Goal: Task Accomplishment & Management: Use online tool/utility

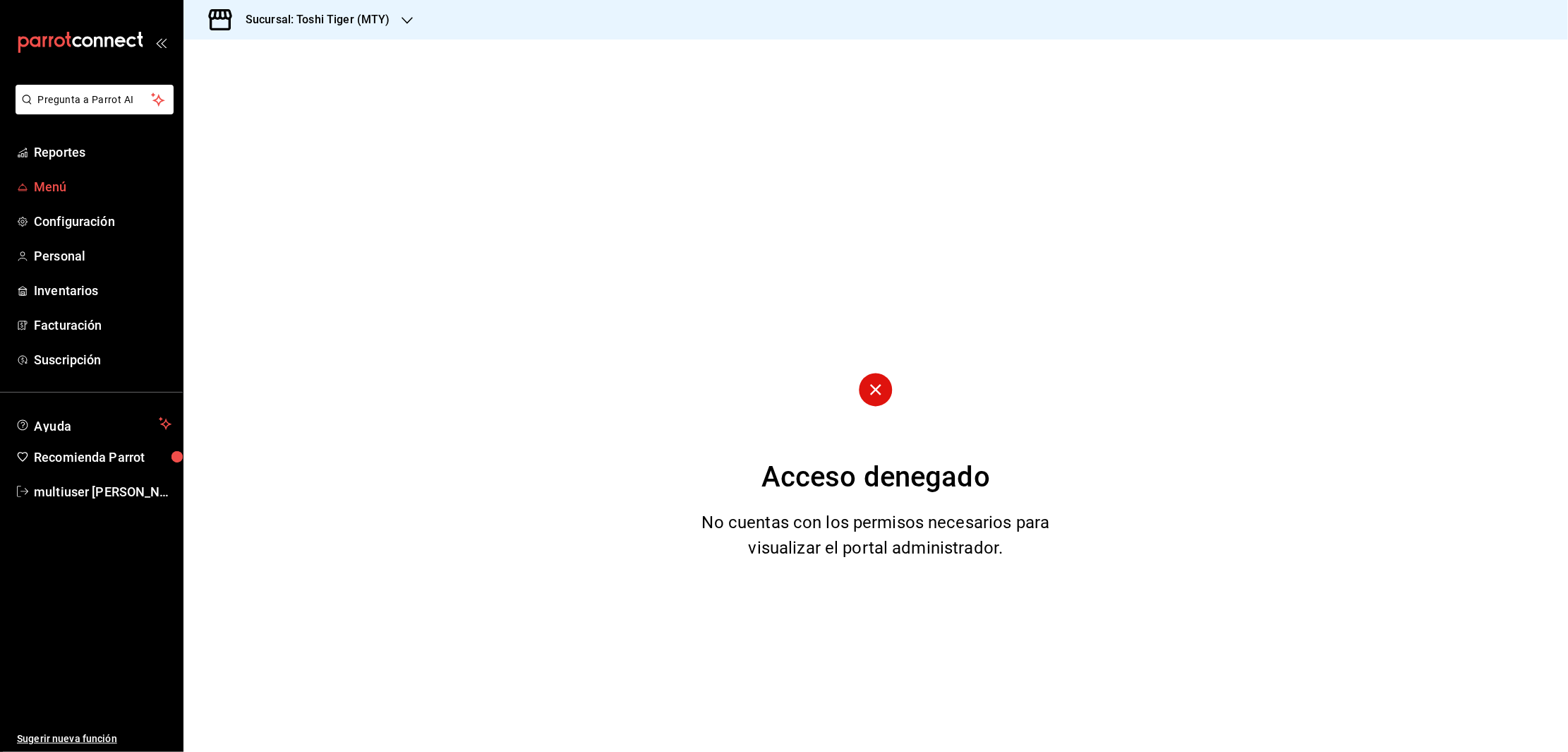
click at [51, 181] on span "Menú" at bounding box center [103, 186] width 138 height 19
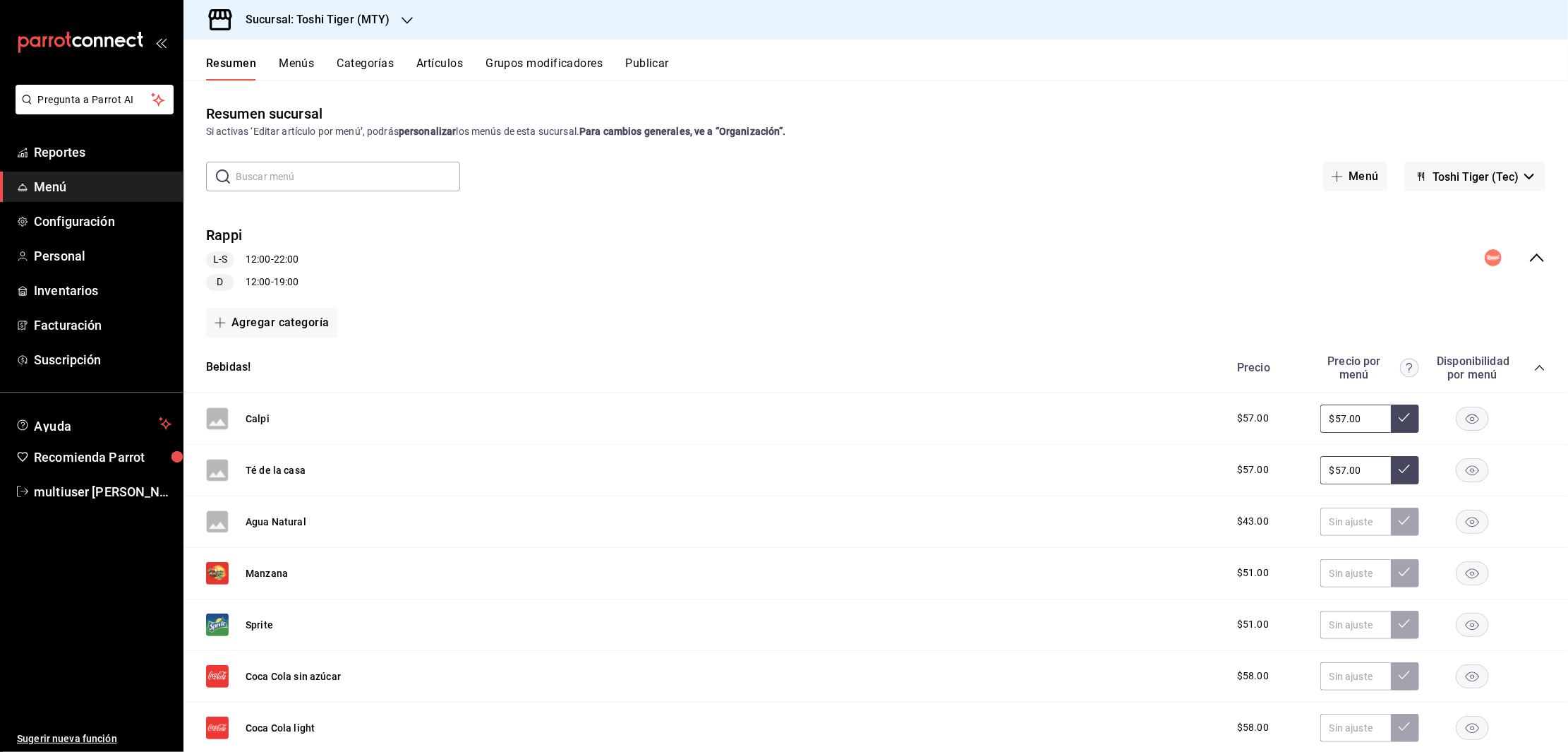
click at [463, 70] on button "Artículos" at bounding box center [440, 68] width 47 height 24
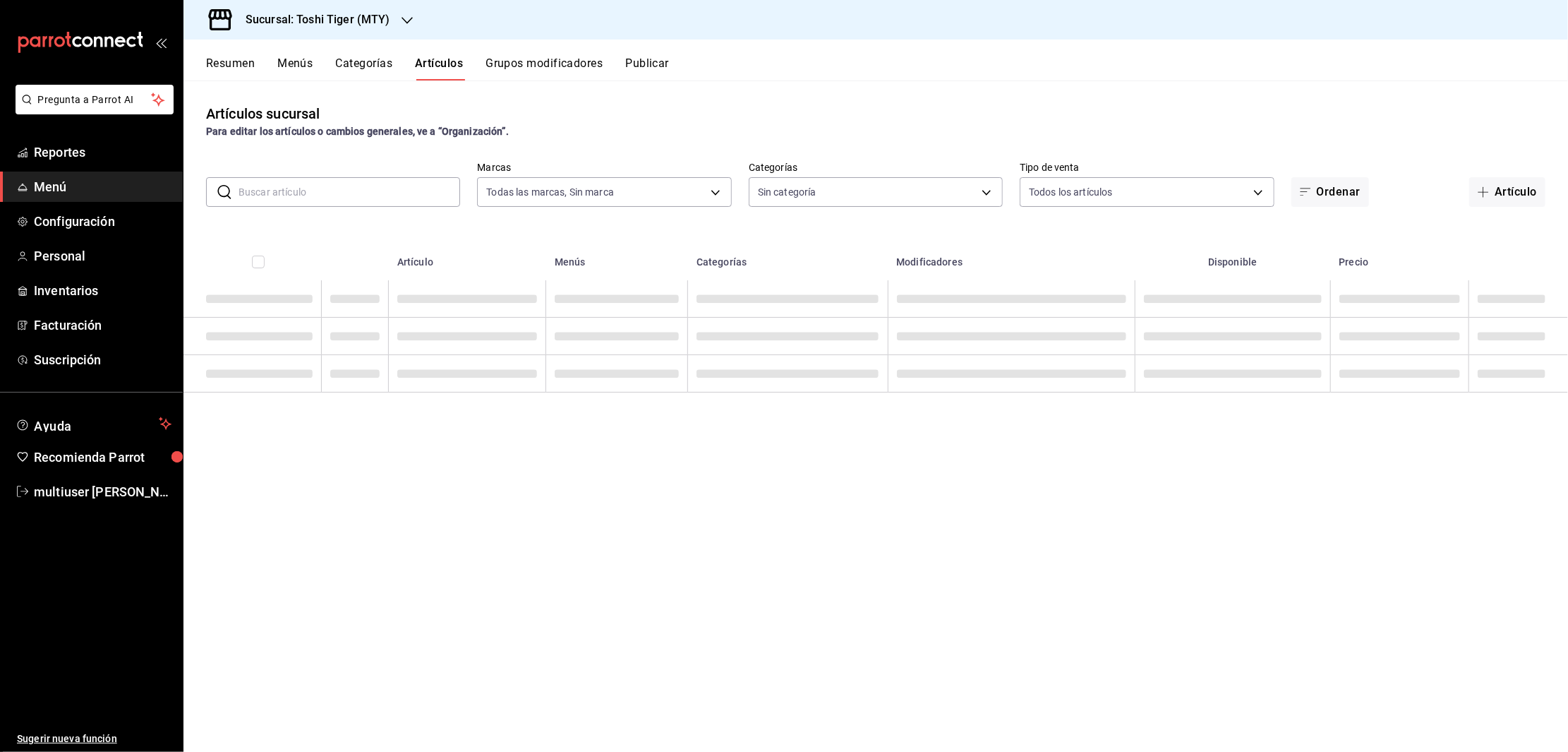
type input "5bb2151c-d696-4593-a906-89af6c492784"
click at [347, 186] on input "text" at bounding box center [350, 192] width 222 height 28
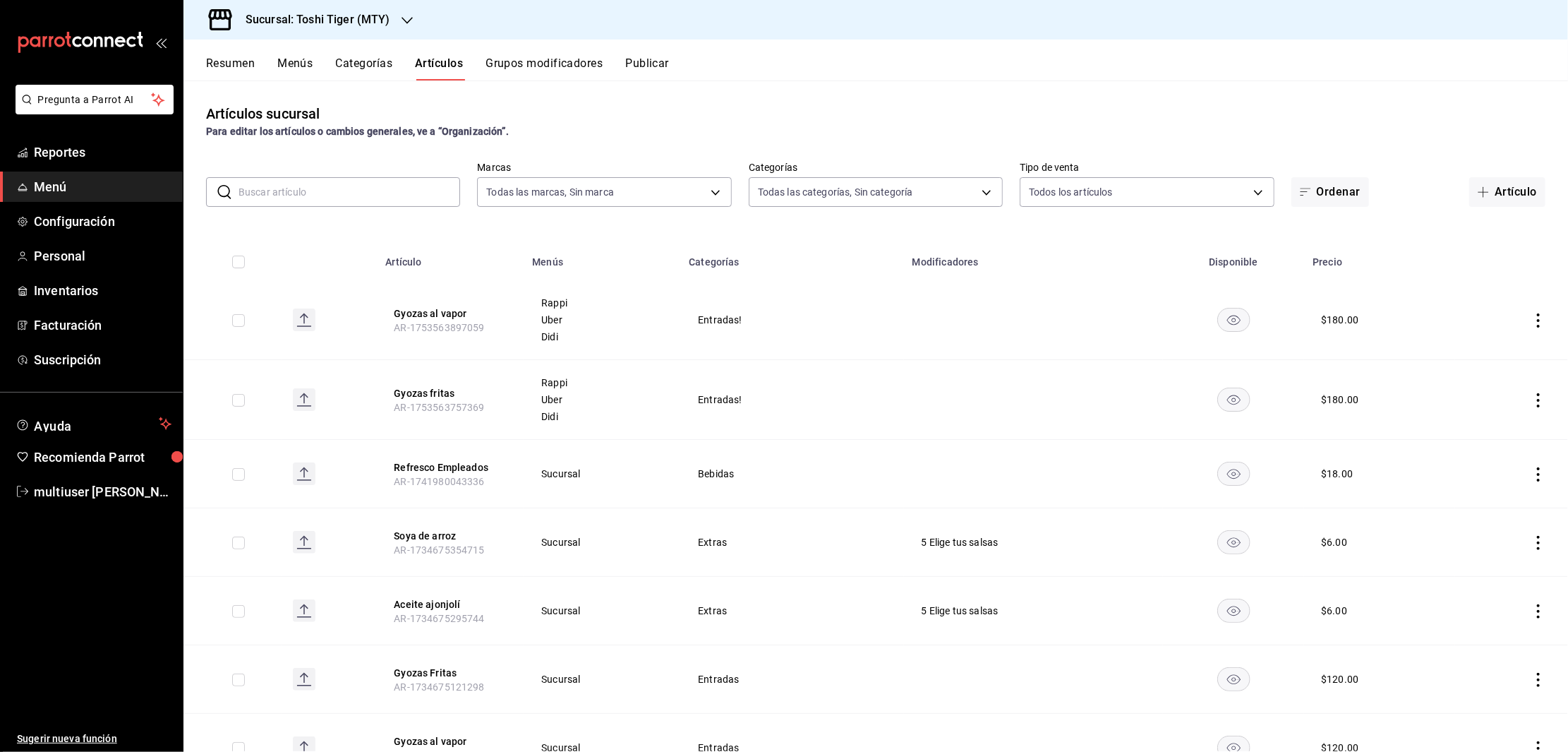
type input "284dc3da-104c-42c1-adac-bdd75134ef0e,a5a784df-d458-49f4-bcab-07f9902a8414,6c965…"
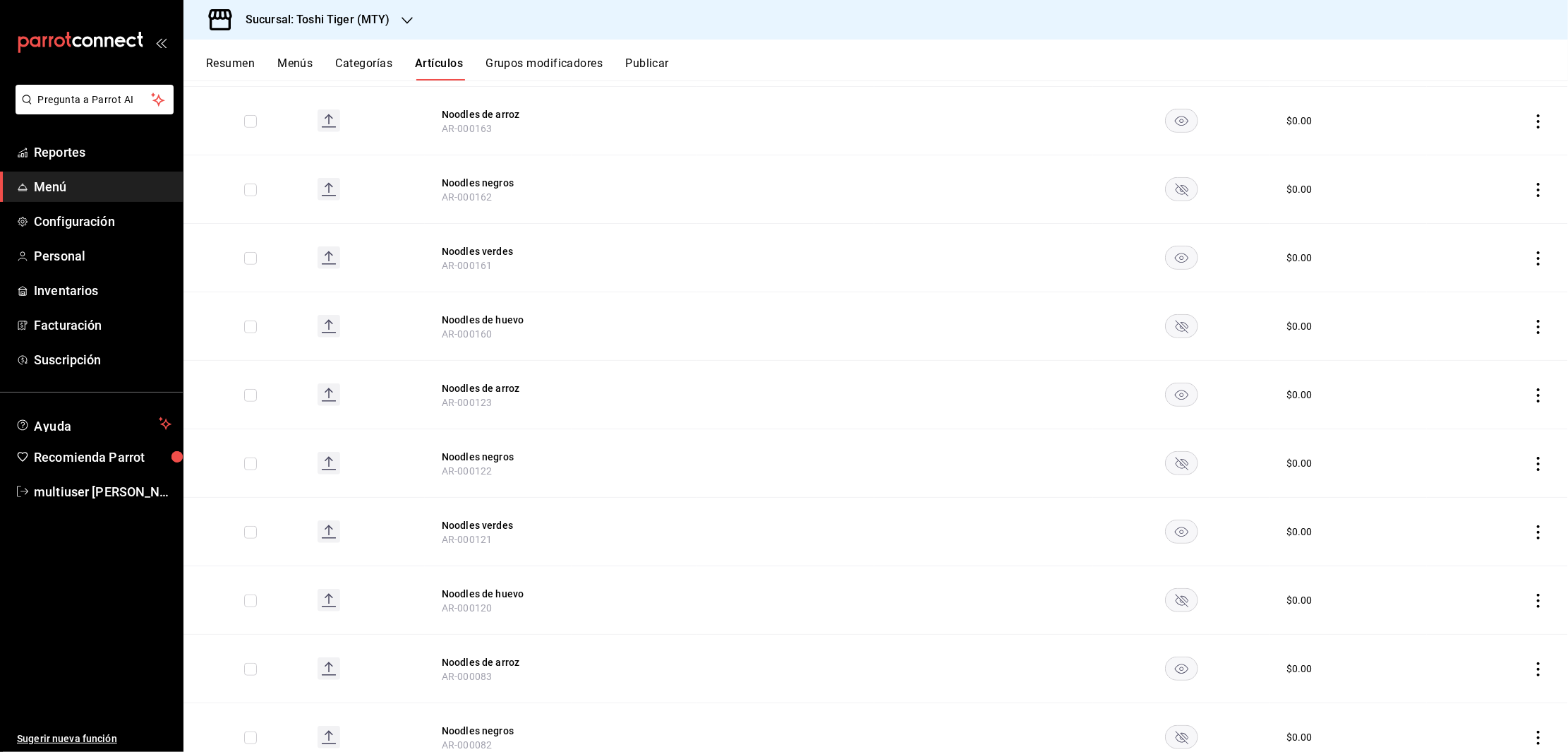
scroll to position [607, 0]
type input "nood"
click at [1175, 191] on icon "availability-product" at bounding box center [1182, 187] width 13 height 13
click at [1165, 317] on rect "availability-product" at bounding box center [1182, 323] width 33 height 23
click at [1173, 461] on rect "availability-product" at bounding box center [1182, 460] width 33 height 23
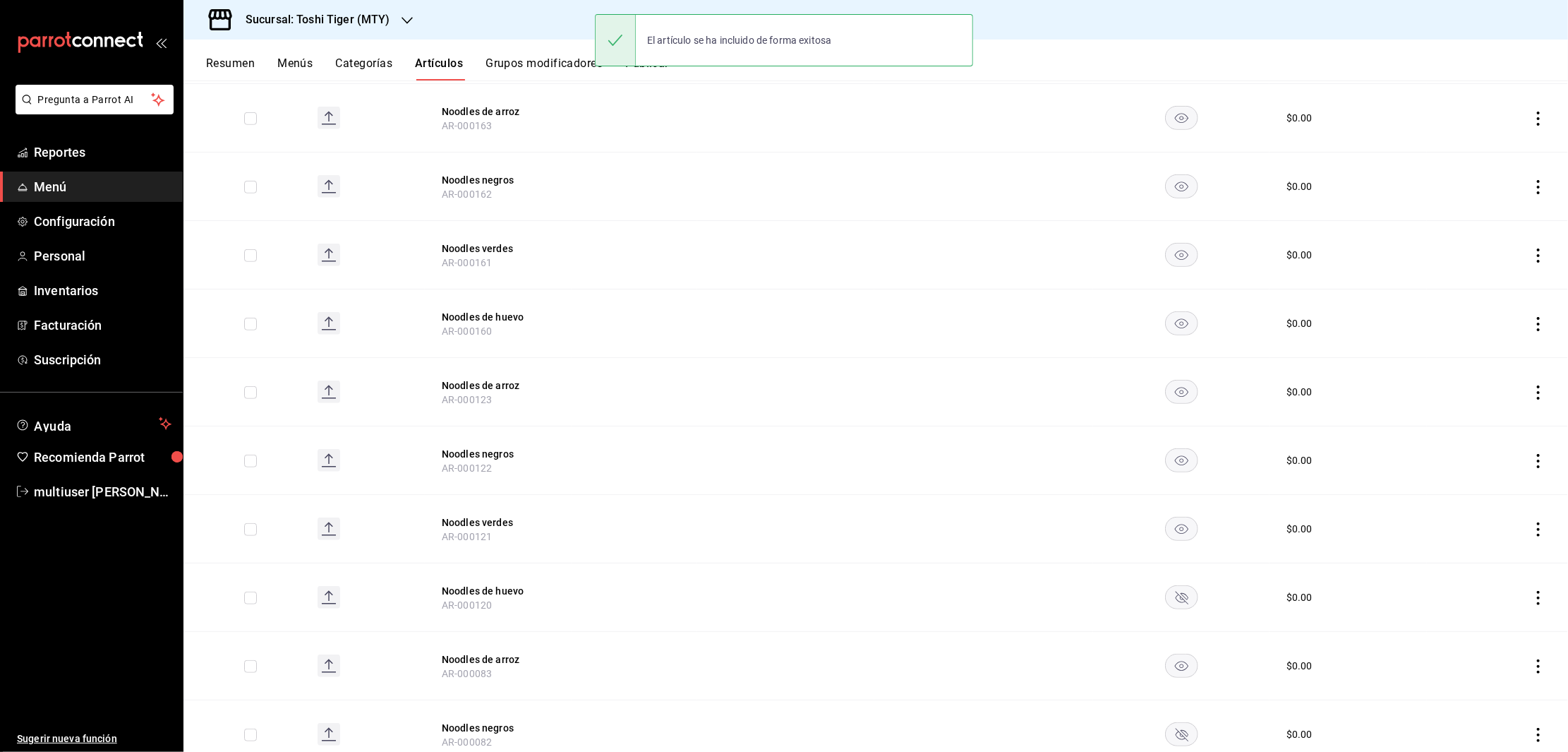
click at [1175, 600] on icon "availability-product" at bounding box center [1182, 598] width 13 height 13
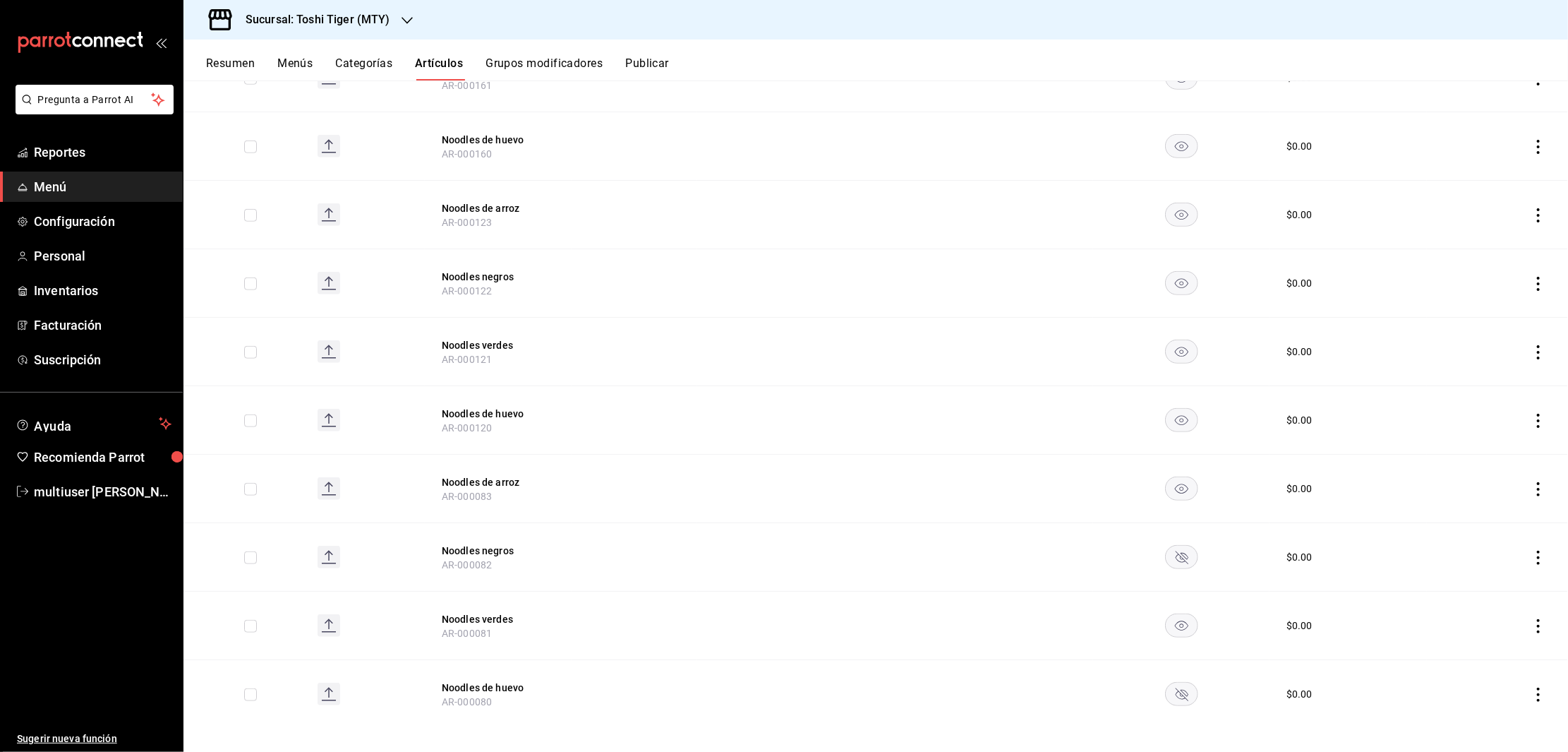
scroll to position [796, 0]
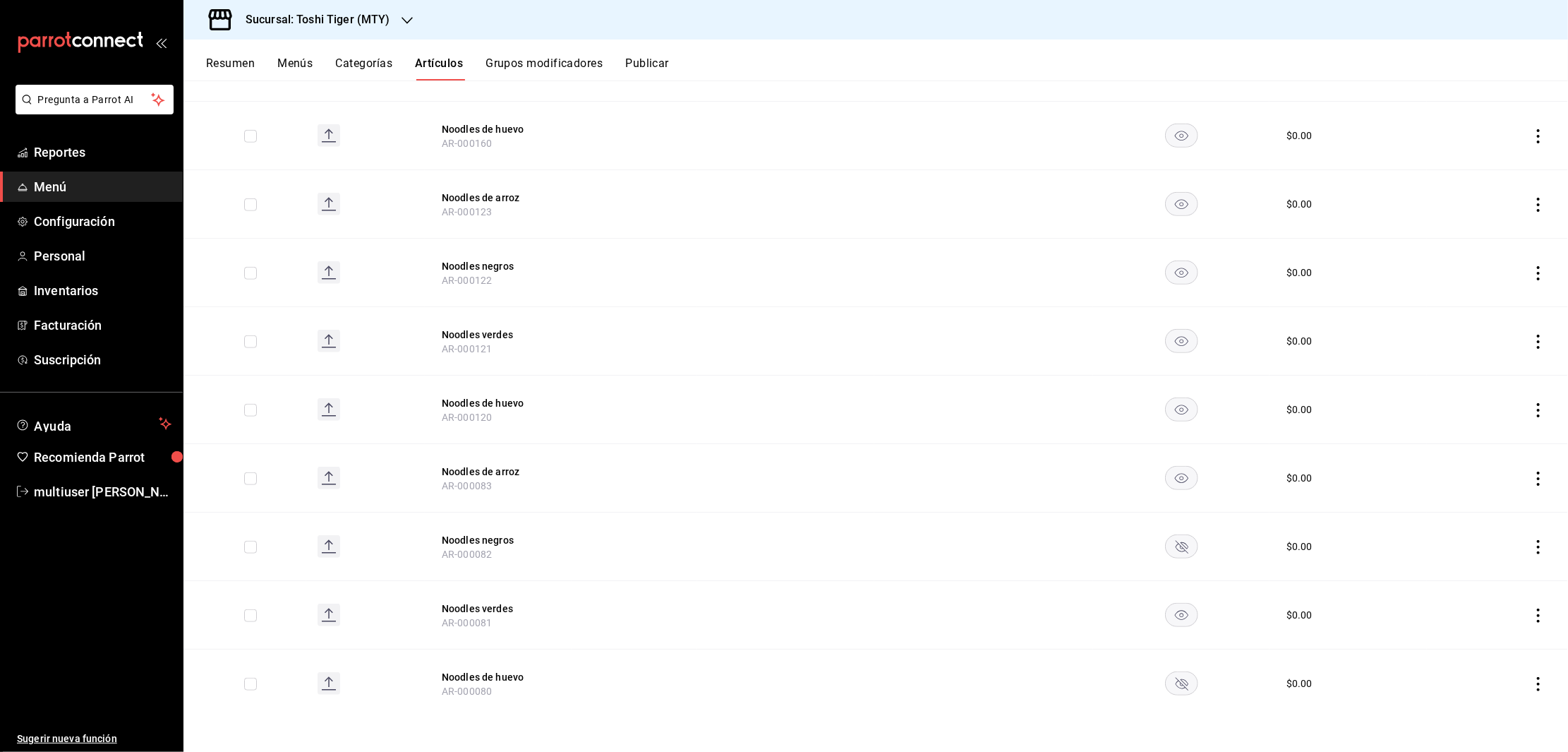
click at [1174, 552] on rect "availability-product" at bounding box center [1182, 546] width 33 height 23
click at [1173, 683] on rect "availability-product" at bounding box center [1182, 683] width 33 height 23
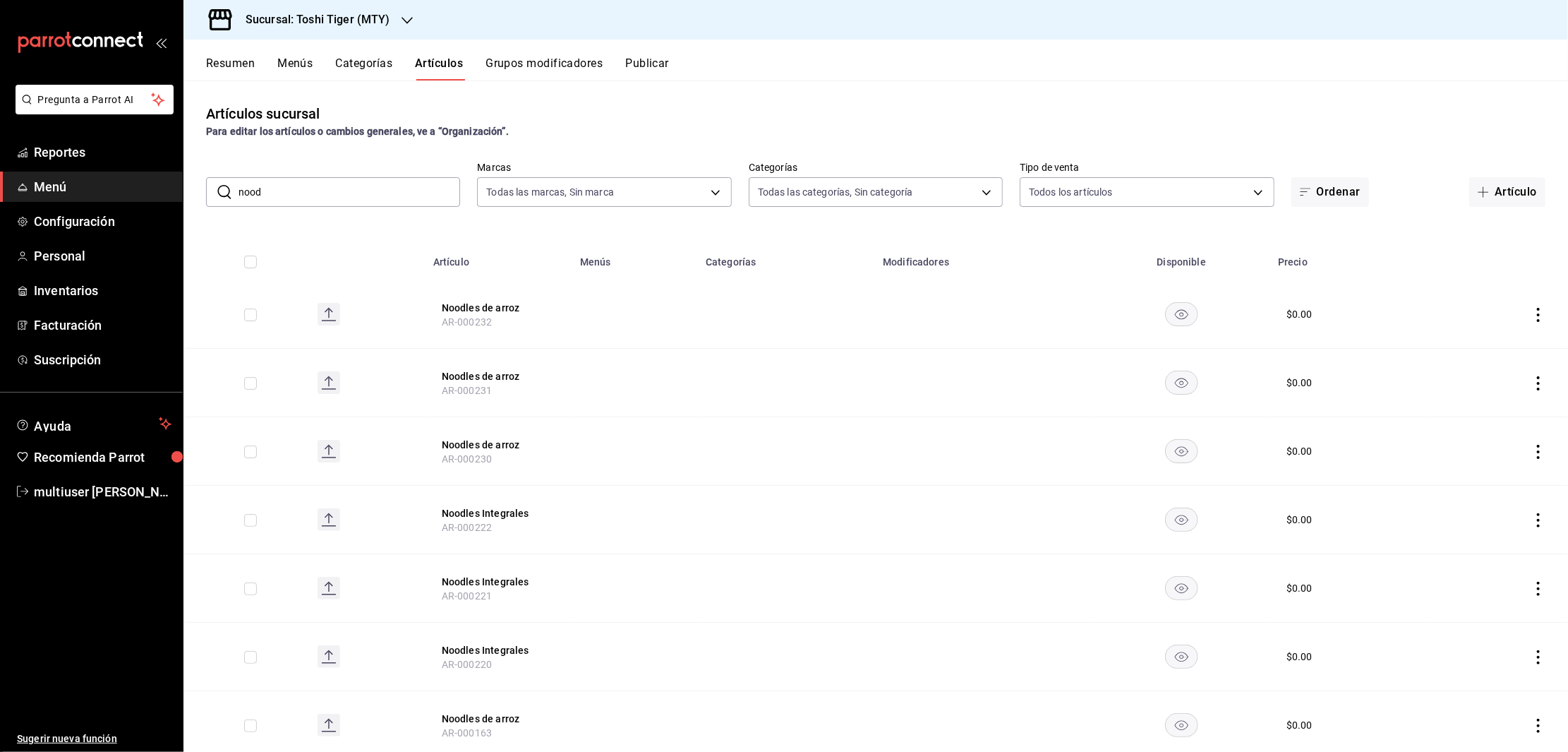
drag, startPoint x: 313, startPoint y: 193, endPoint x: 213, endPoint y: 200, distance: 100.2
click at [213, 200] on div "​ nood ​" at bounding box center [333, 192] width 254 height 30
type input "coli"
click at [637, 60] on button "Publicar" at bounding box center [647, 68] width 44 height 24
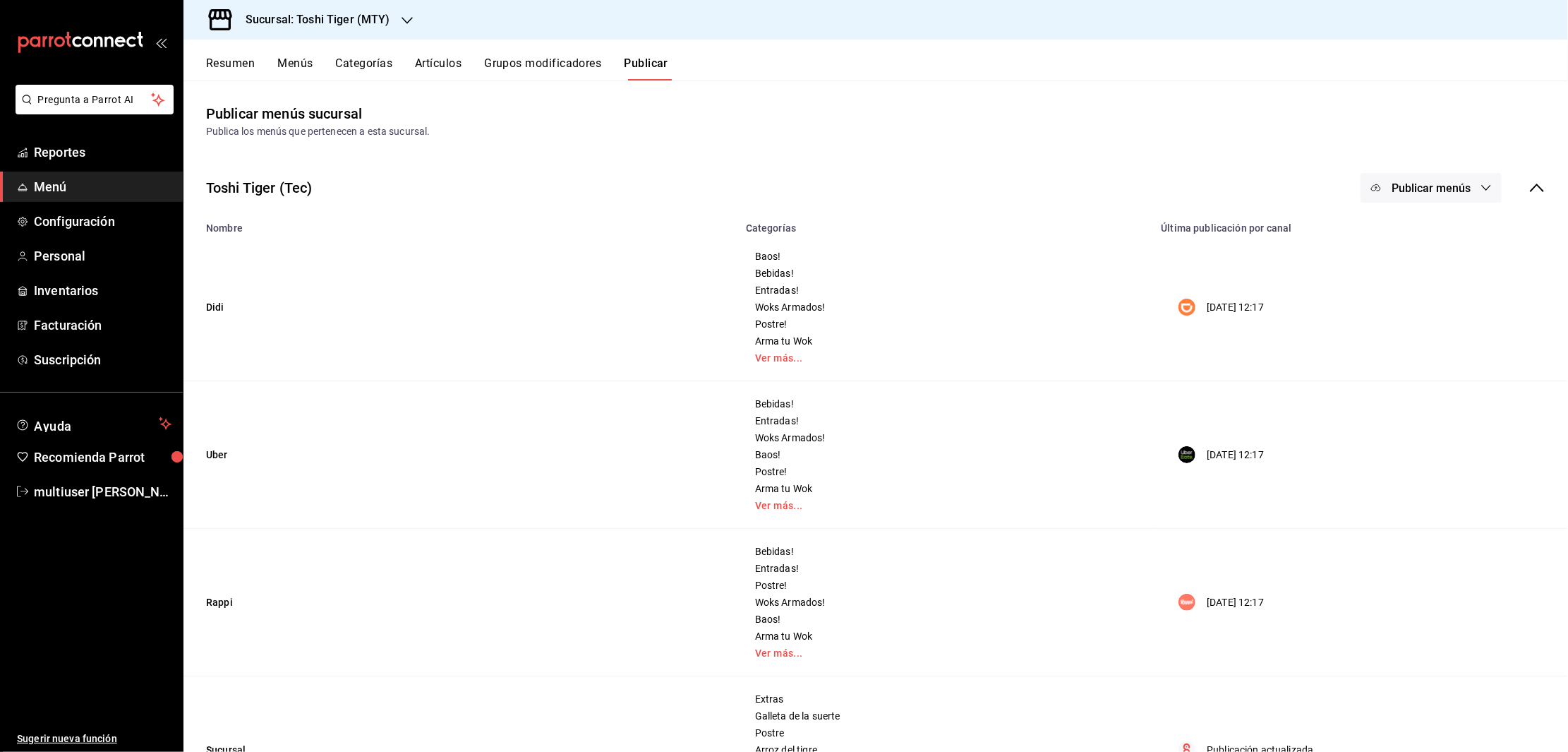
click at [1412, 190] on span "Publicar menús" at bounding box center [1431, 188] width 79 height 14
click at [1418, 220] on li "DiDi Food" at bounding box center [1416, 234] width 130 height 40
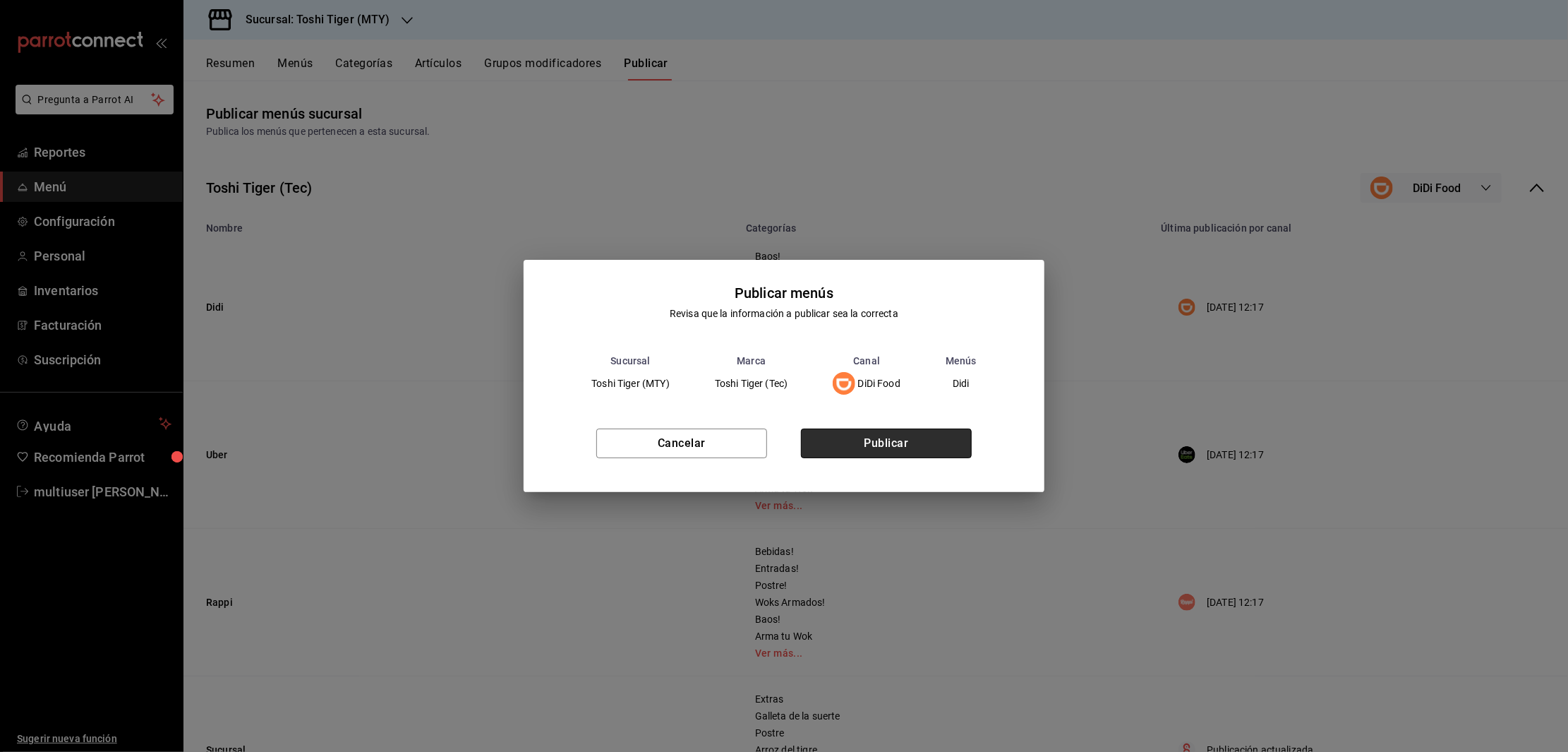
click at [914, 442] on button "Publicar" at bounding box center [886, 444] width 171 height 30
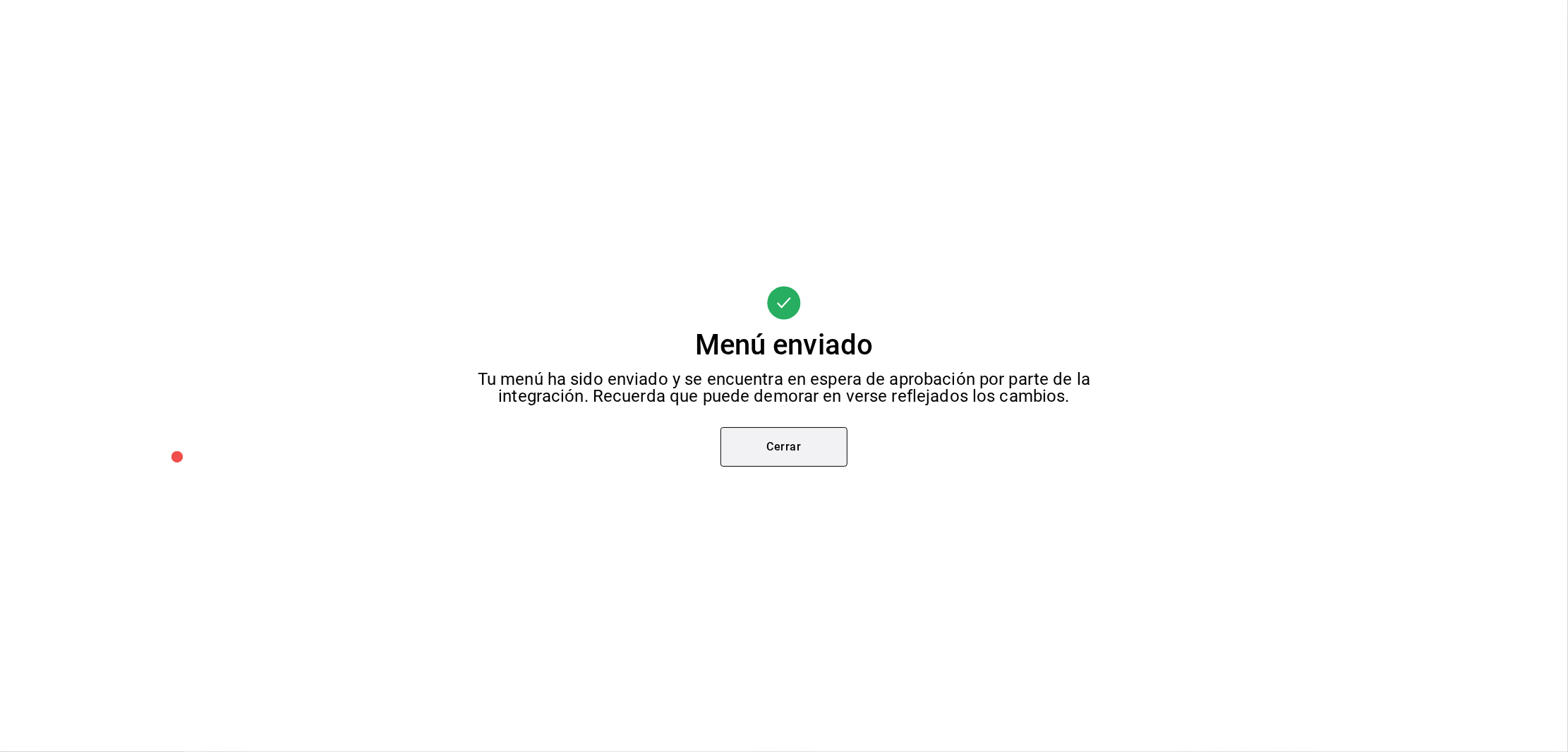
click at [782, 444] on button "Cerrar" at bounding box center [784, 447] width 127 height 40
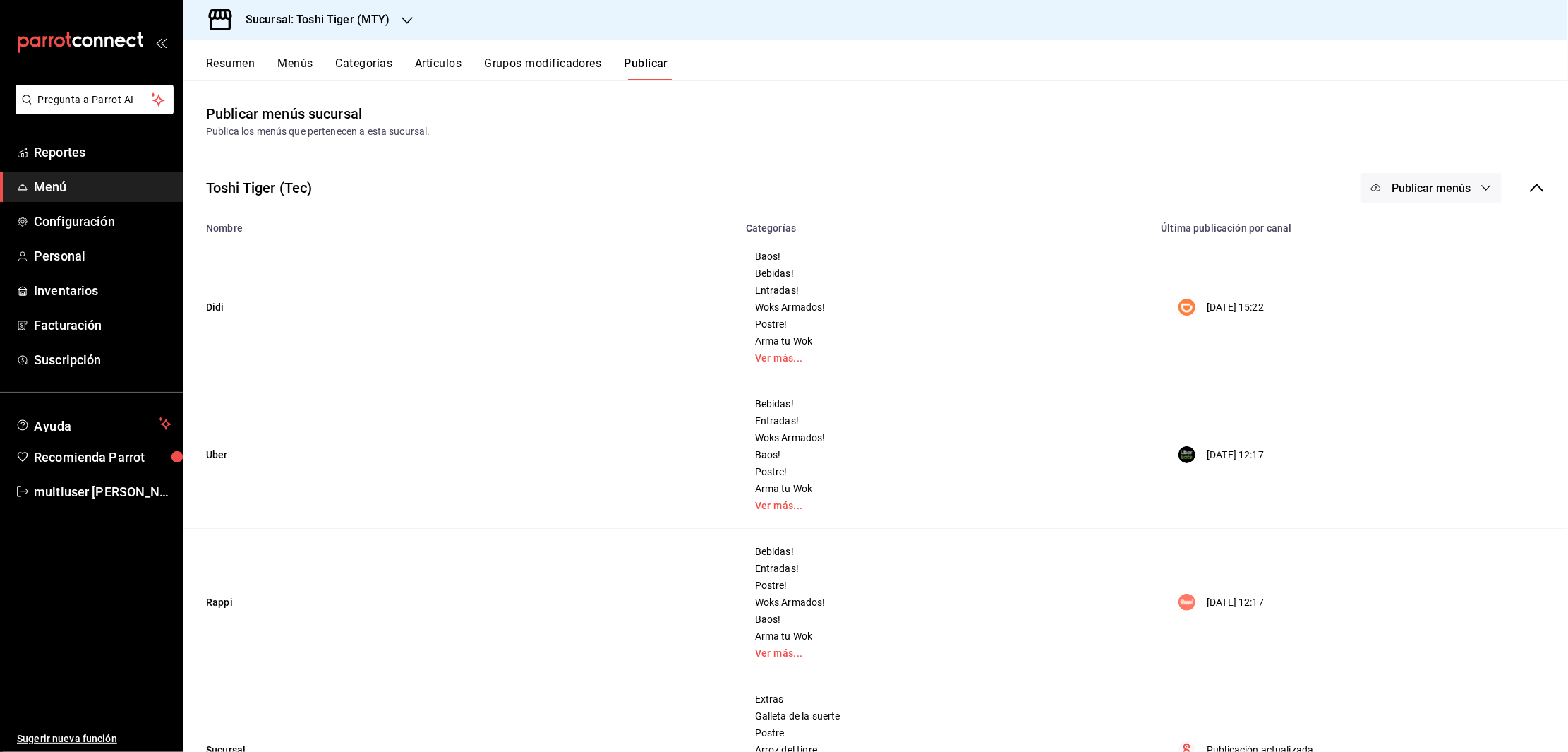
click at [1422, 182] on span "Publicar menús" at bounding box center [1431, 188] width 79 height 14
click at [1406, 268] on span "Uber Eats" at bounding box center [1436, 273] width 67 height 15
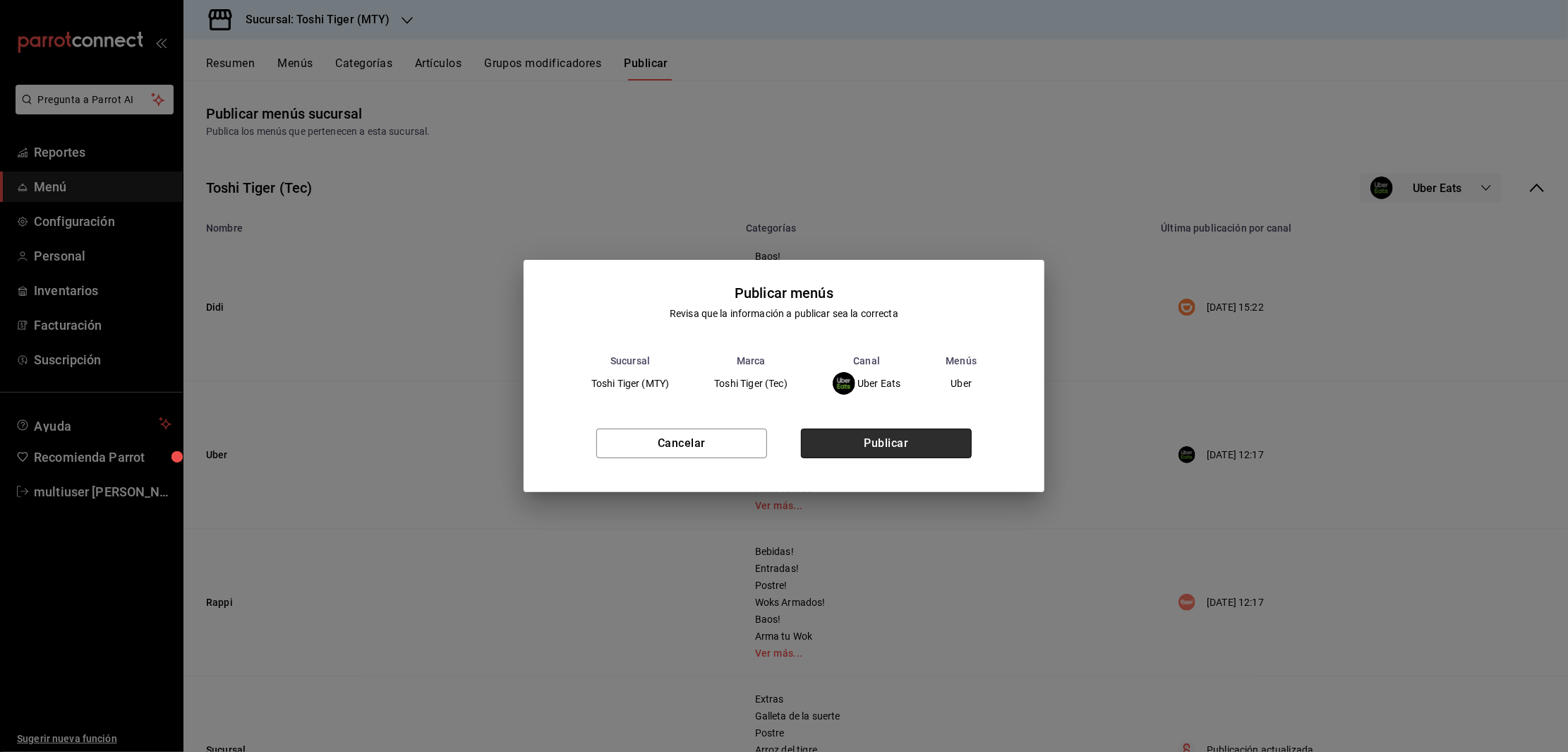
click at [876, 455] on button "Publicar" at bounding box center [886, 444] width 171 height 30
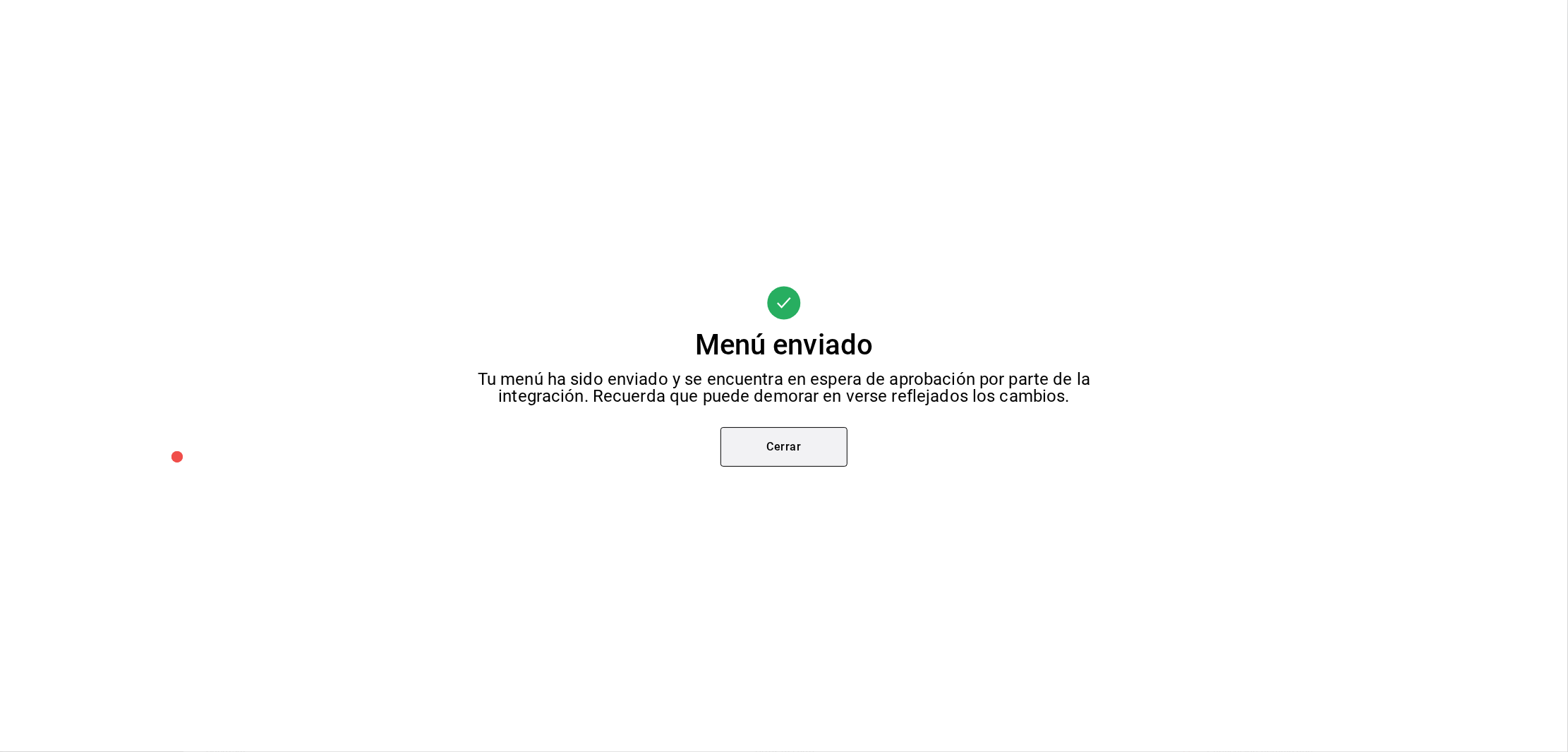
click at [794, 448] on button "Cerrar" at bounding box center [784, 447] width 127 height 40
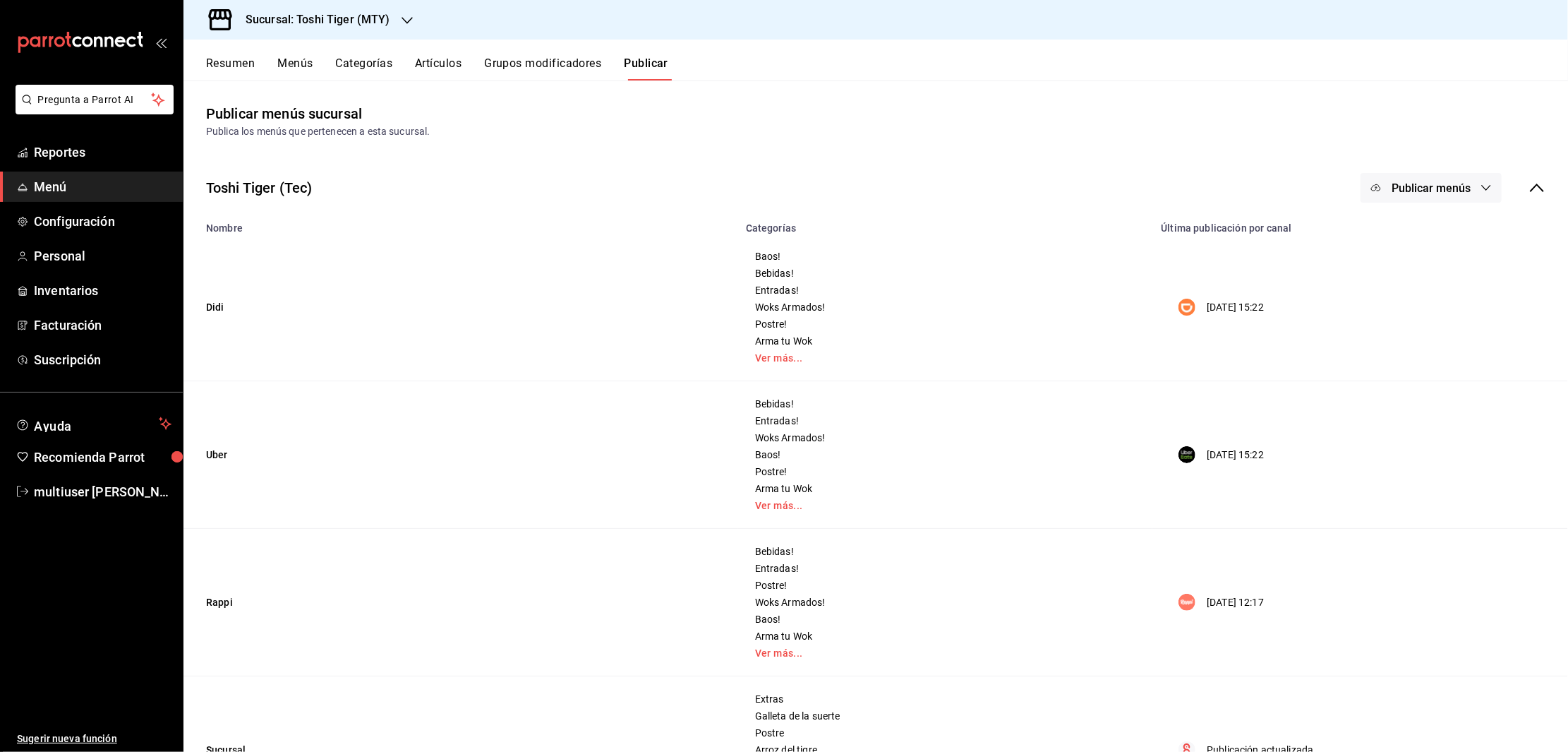
click at [1429, 198] on button "Publicar menús" at bounding box center [1431, 188] width 141 height 30
click at [1410, 306] on span "Rappi" at bounding box center [1436, 313] width 67 height 15
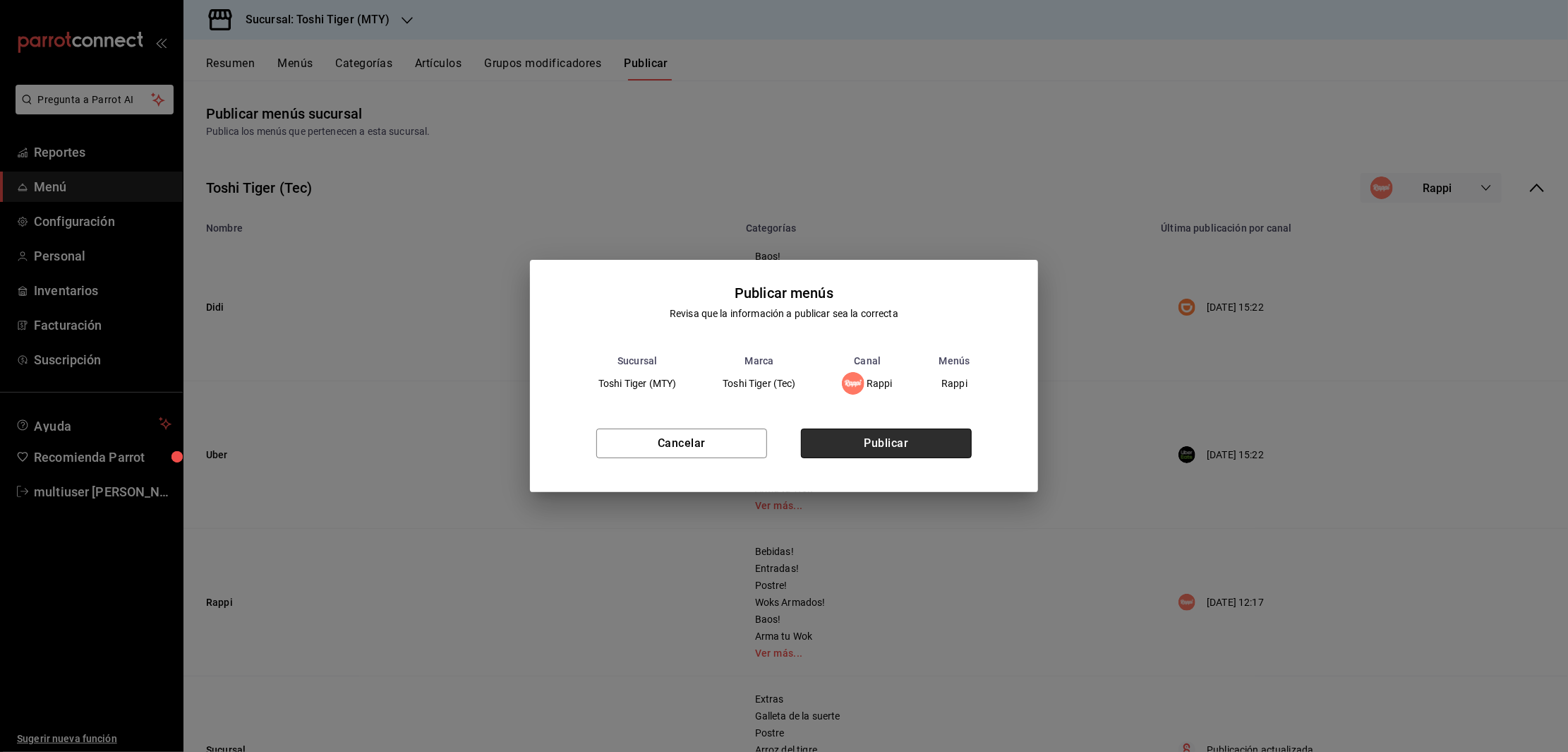
click at [914, 438] on button "Publicar" at bounding box center [886, 444] width 171 height 30
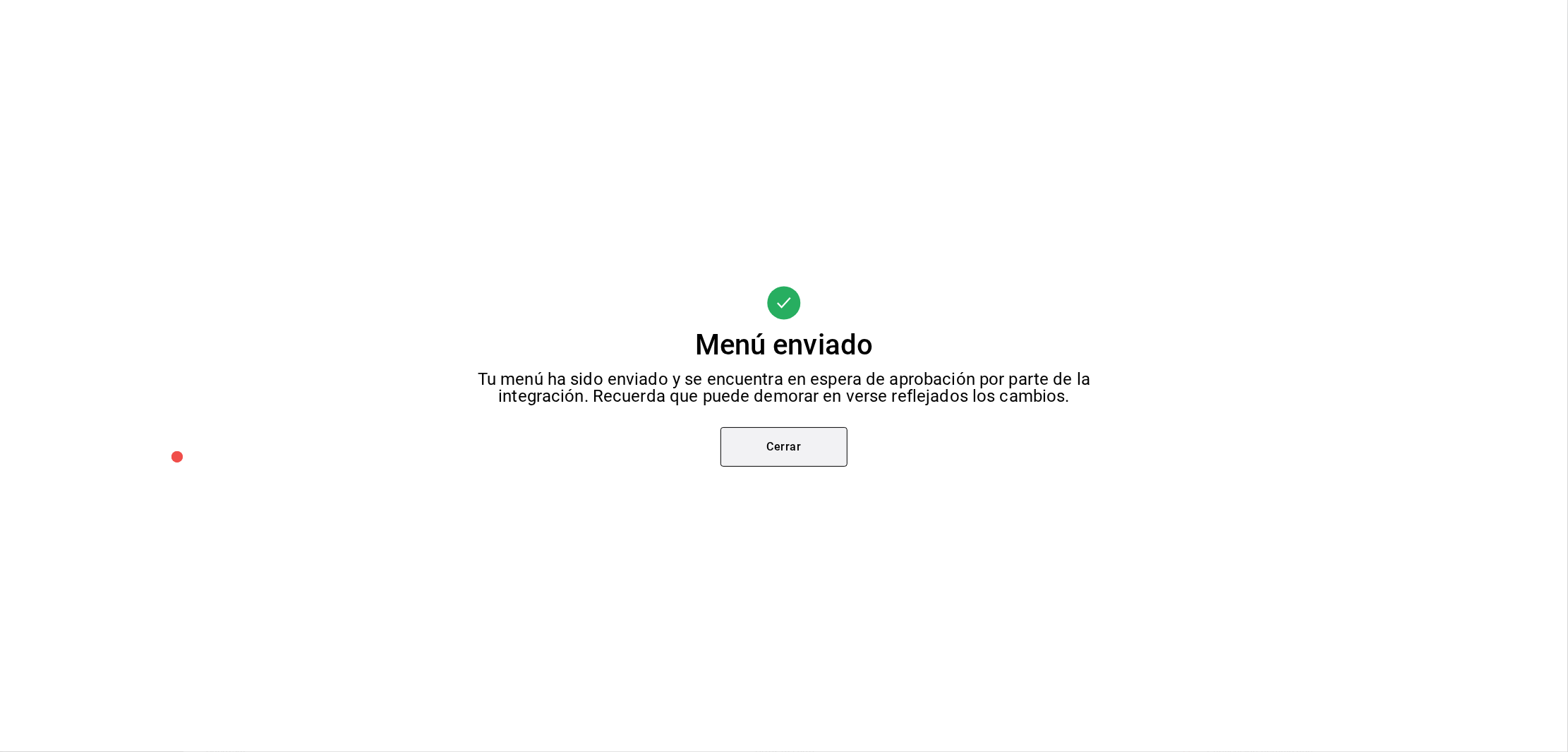
click at [782, 431] on button "Cerrar" at bounding box center [784, 447] width 127 height 40
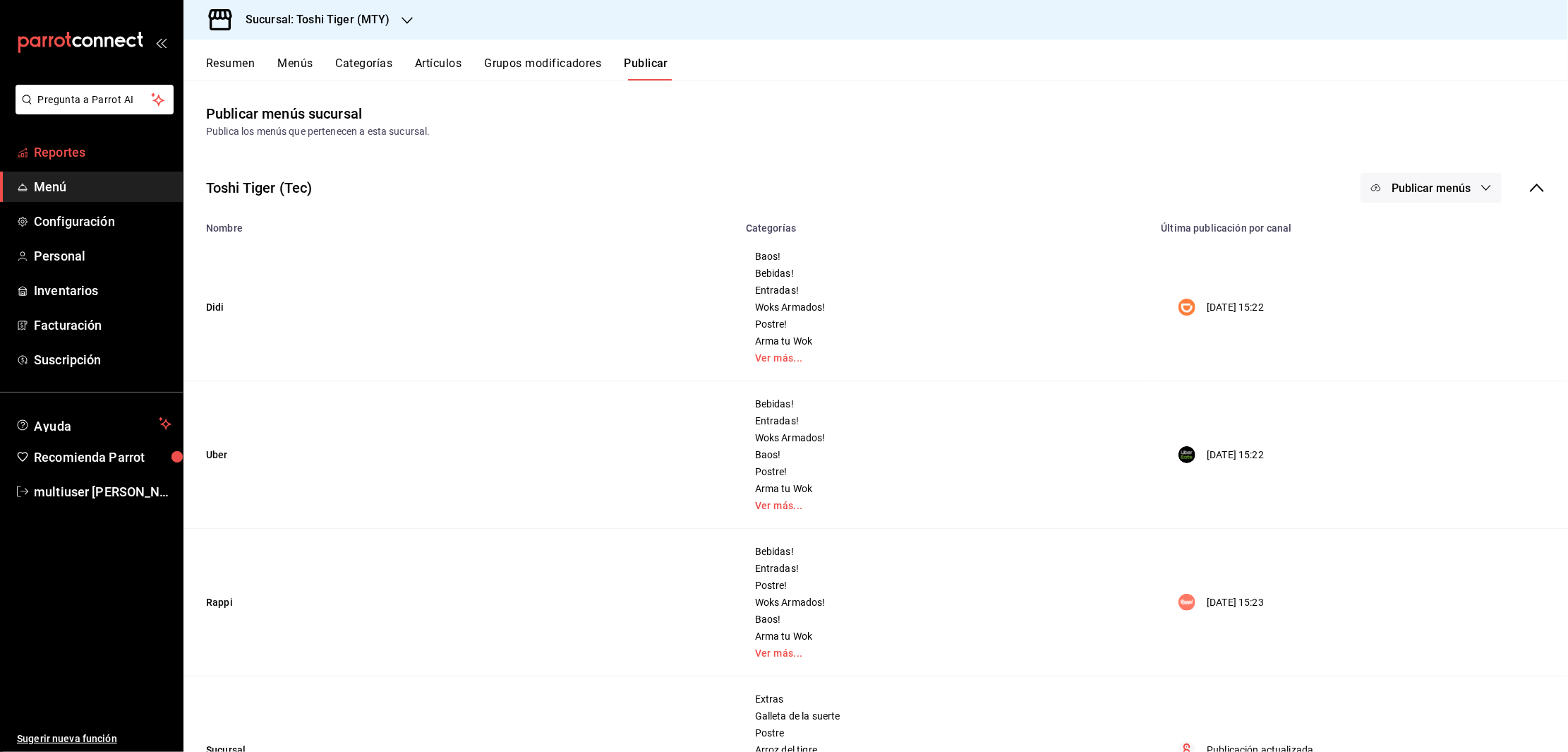
click at [45, 149] on span "Reportes" at bounding box center [103, 152] width 138 height 19
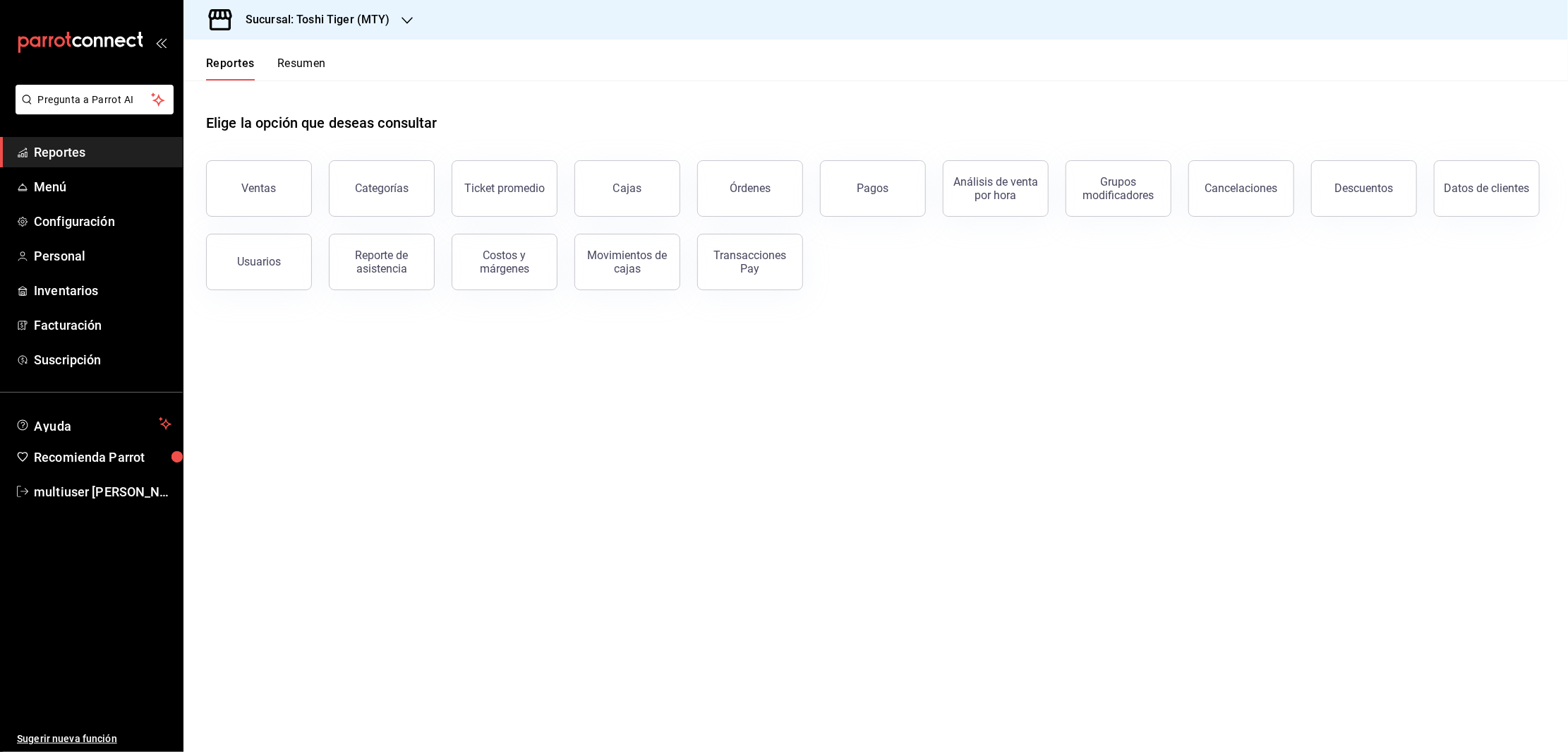
click at [309, 68] on button "Resumen" at bounding box center [301, 68] width 49 height 24
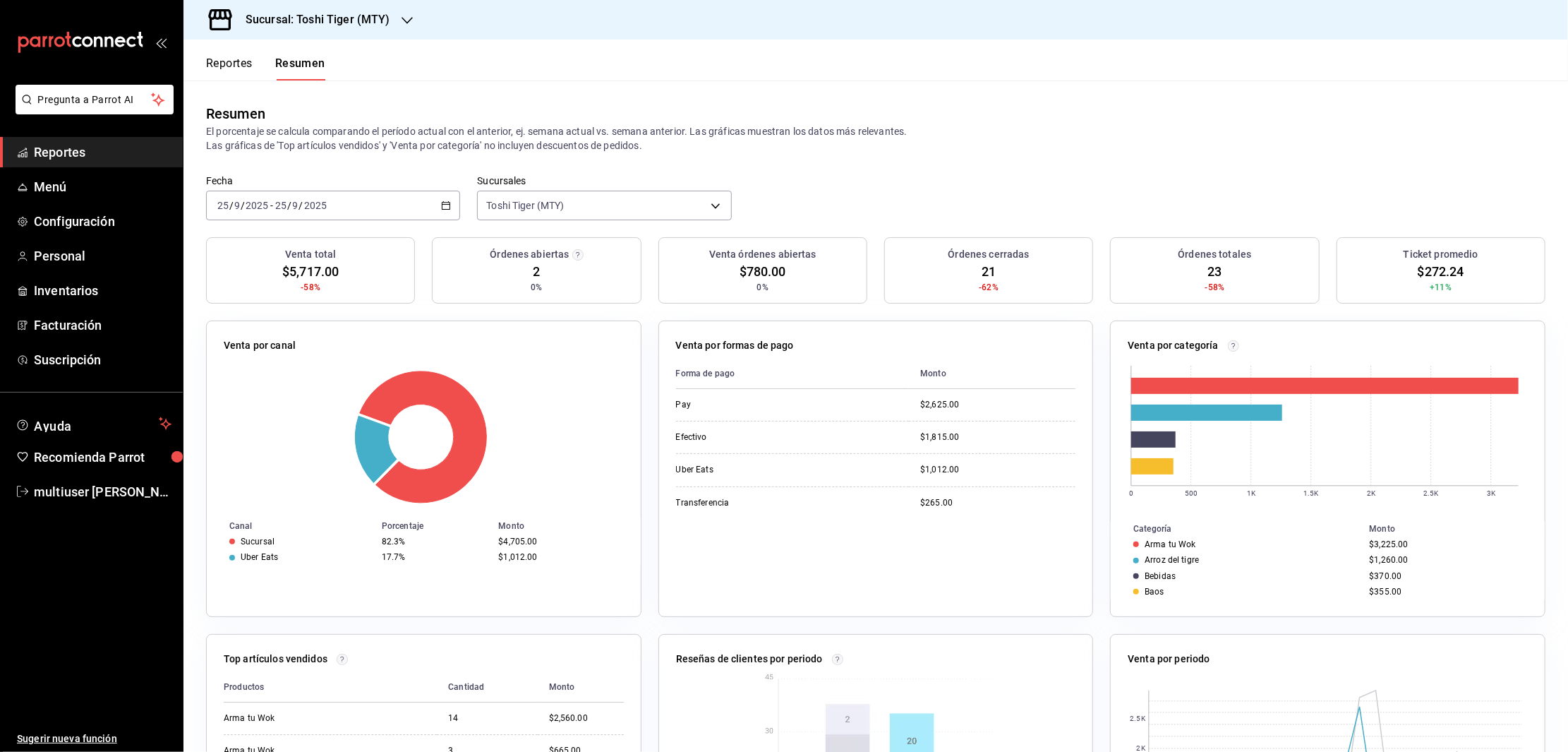
click at [217, 65] on button "Reportes" at bounding box center [229, 68] width 47 height 24
